Goal: Navigation & Orientation: Find specific page/section

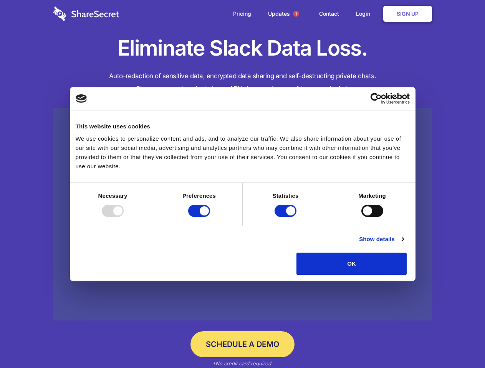
click at [124, 217] on div at bounding box center [113, 211] width 22 height 12
click at [210, 217] on input "Preferences" at bounding box center [199, 211] width 22 height 12
checkbox input "false"
click at [286, 217] on input "Statistics" at bounding box center [285, 211] width 22 height 12
checkbox input "false"
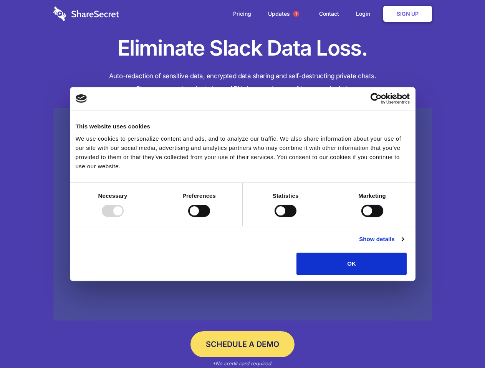
click at [361, 217] on input "Marketing" at bounding box center [372, 211] width 22 height 12
checkbox input "true"
click at [403, 244] on link "Show details" at bounding box center [381, 239] width 45 height 9
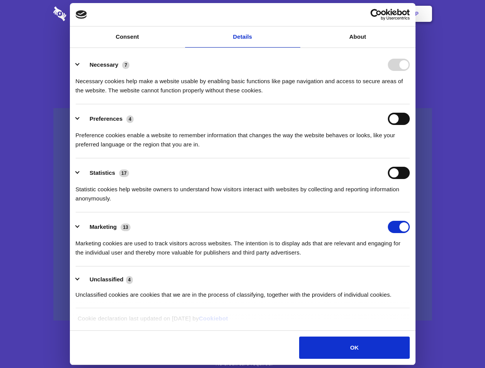
click at [410, 104] on li "Necessary 7 Necessary cookies help make a website usable by enabling basic func…" at bounding box center [243, 77] width 334 height 54
click at [296, 14] on span "1" at bounding box center [296, 14] width 6 height 6
